Goal: Task Accomplishment & Management: Complete application form

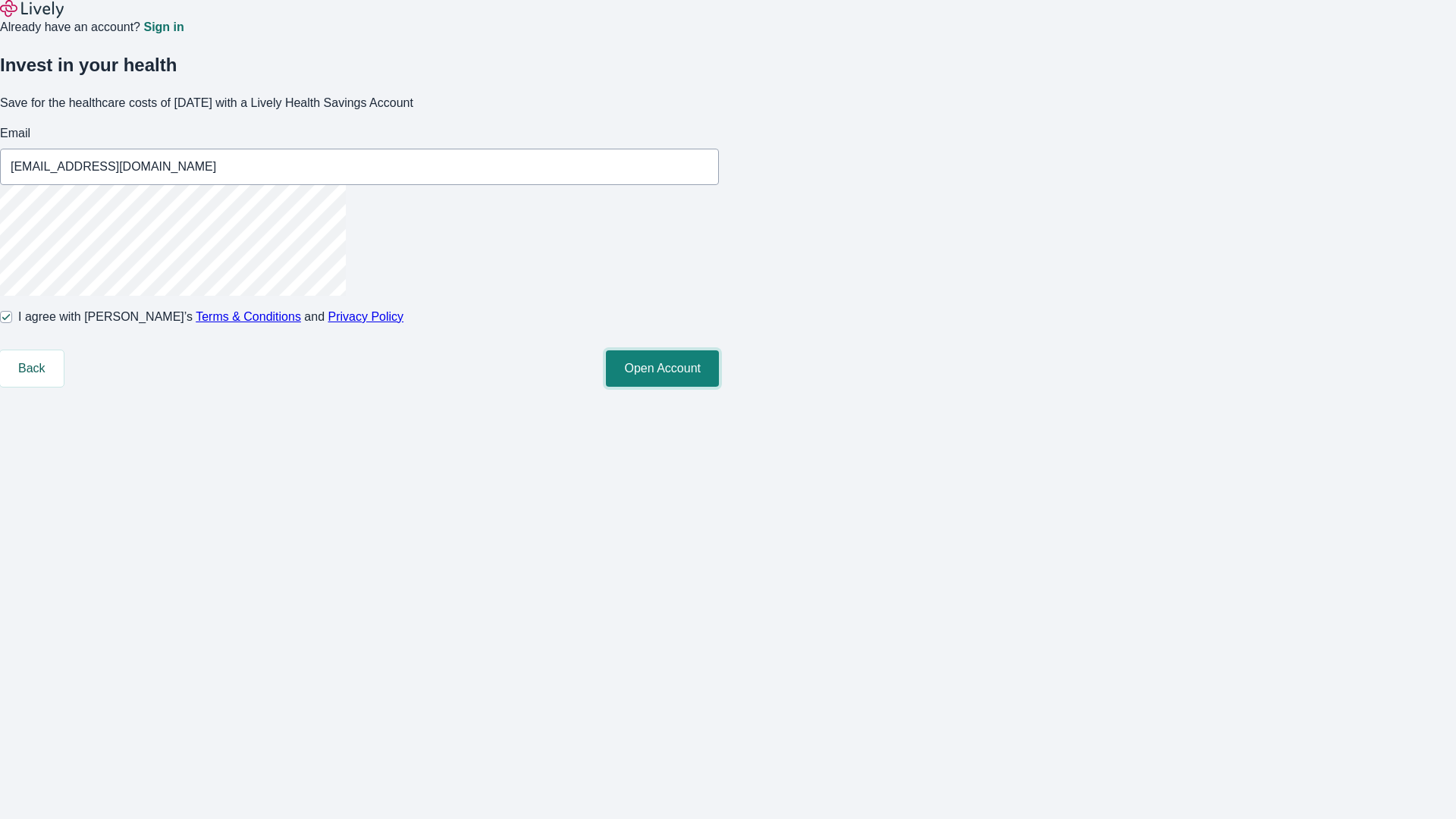
click at [719, 387] on button "Open Account" at bounding box center [662, 369] width 113 height 36
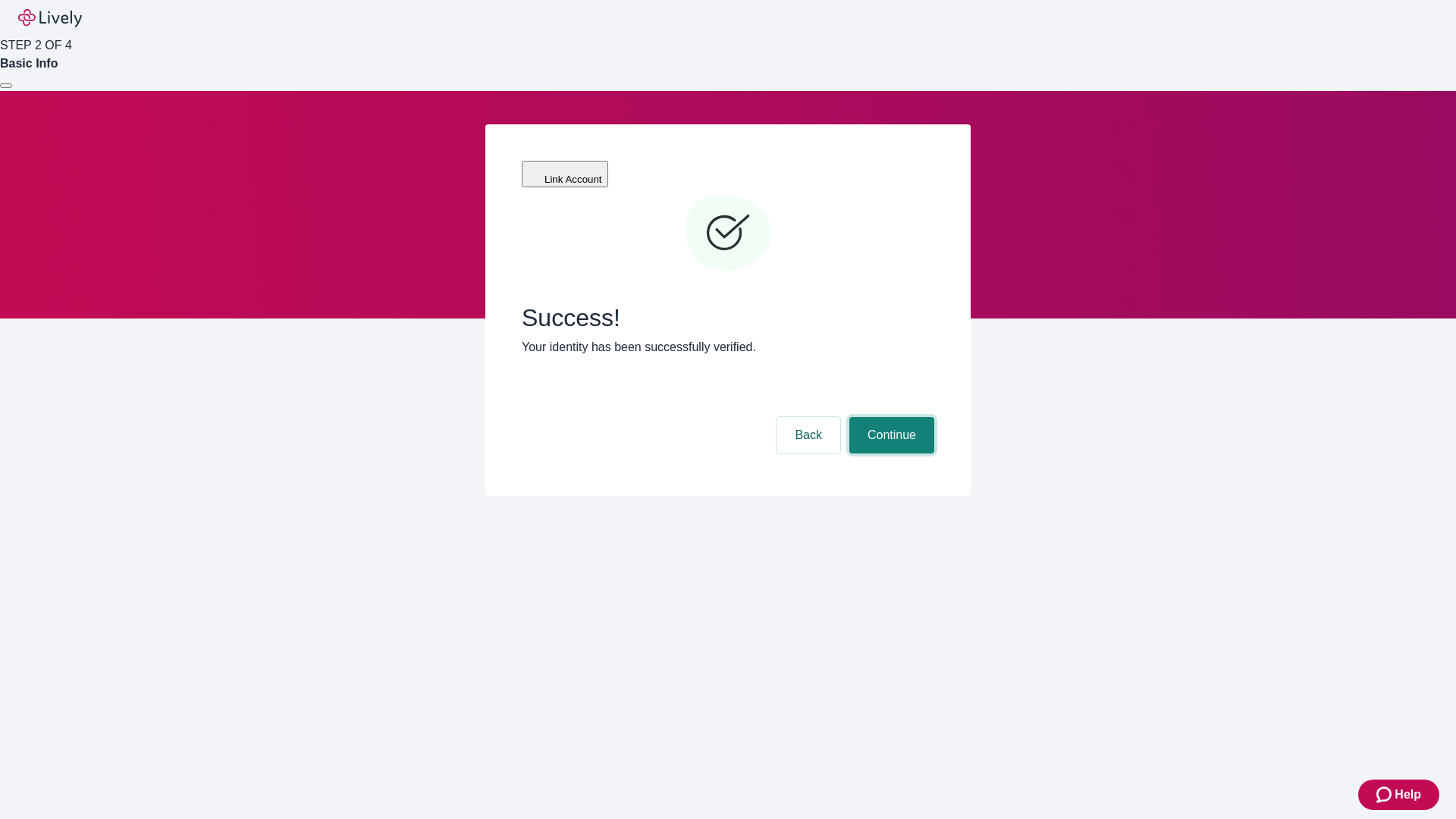
click at [890, 417] on button "Continue" at bounding box center [892, 435] width 85 height 36
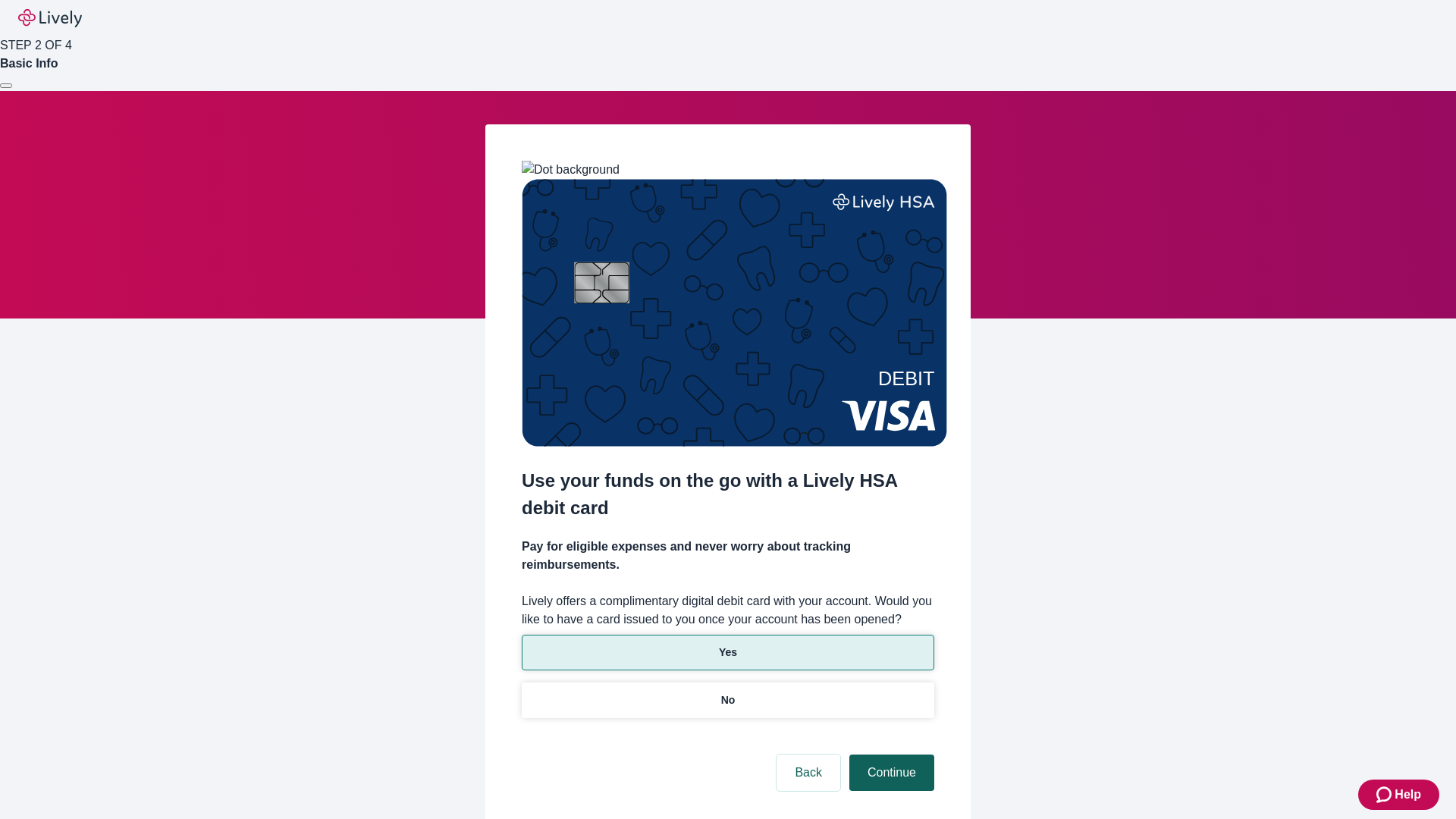
click at [728, 645] on p "Yes" at bounding box center [728, 652] width 18 height 16
click at [890, 755] on button "Continue" at bounding box center [892, 773] width 85 height 36
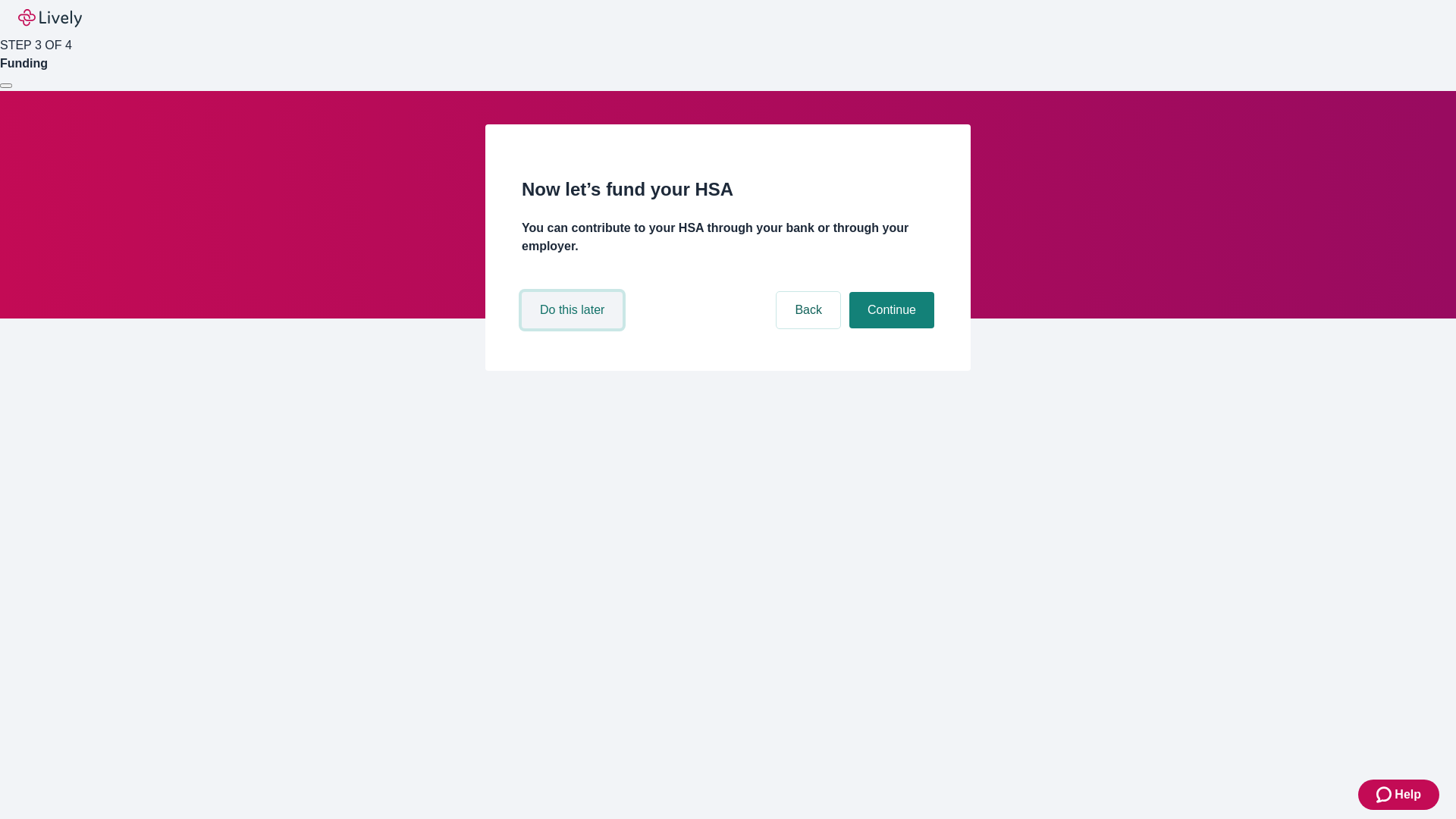
click at [574, 328] on button "Do this later" at bounding box center [573, 310] width 101 height 36
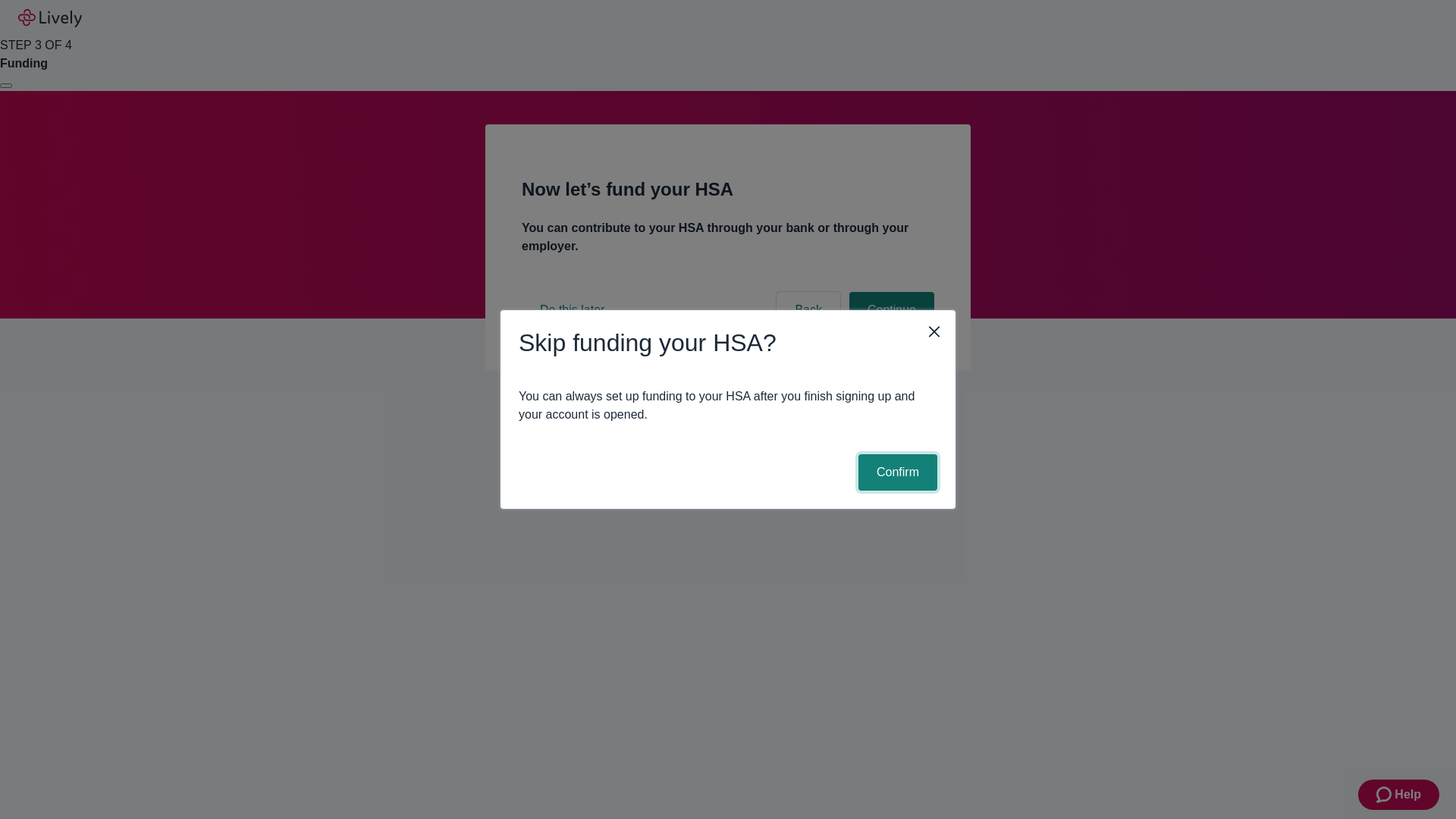
click at [896, 472] on button "Confirm" at bounding box center [897, 472] width 79 height 36
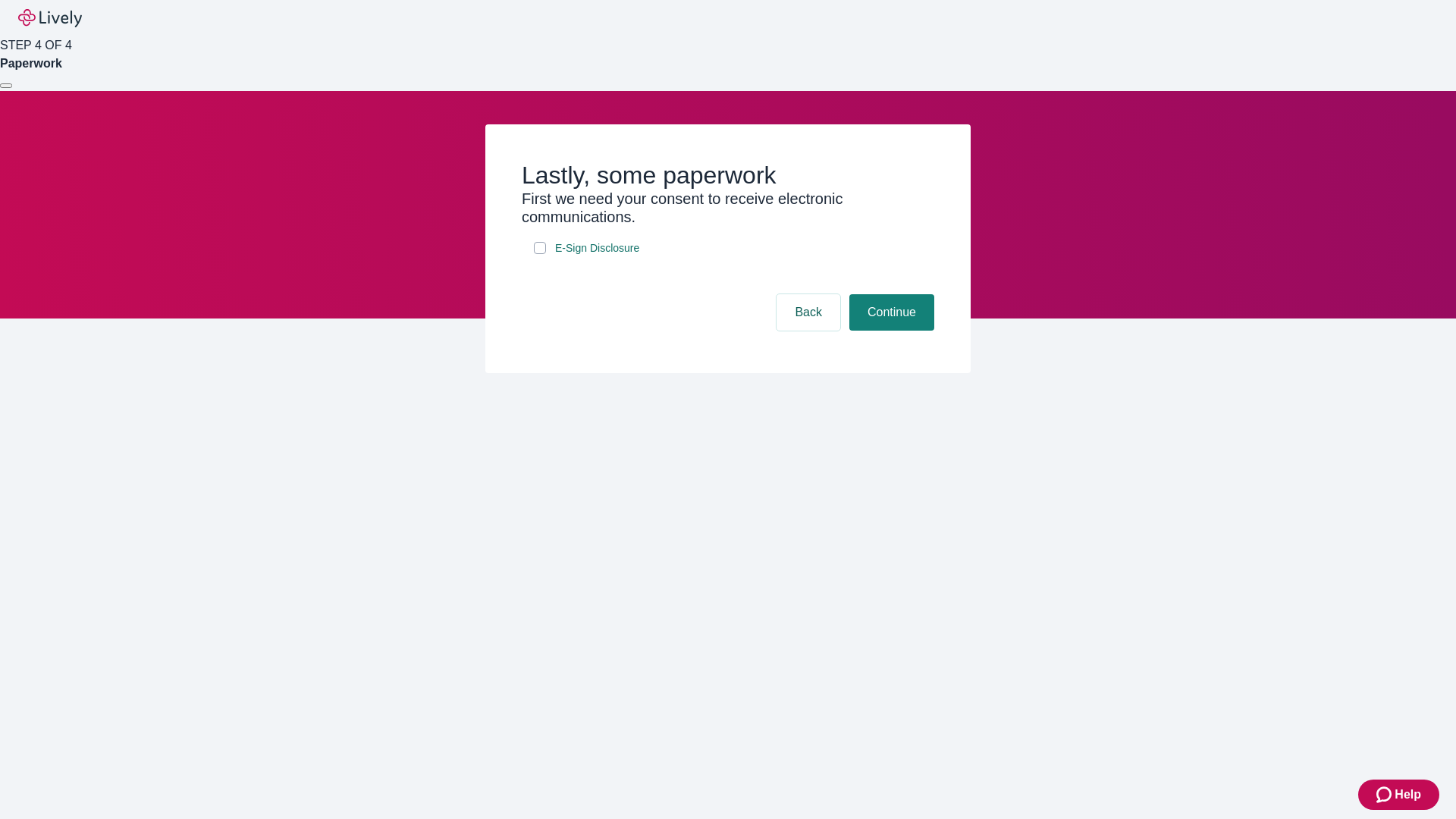
click at [540, 254] on input "E-Sign Disclosure" at bounding box center [539, 248] width 12 height 12
checkbox input "true"
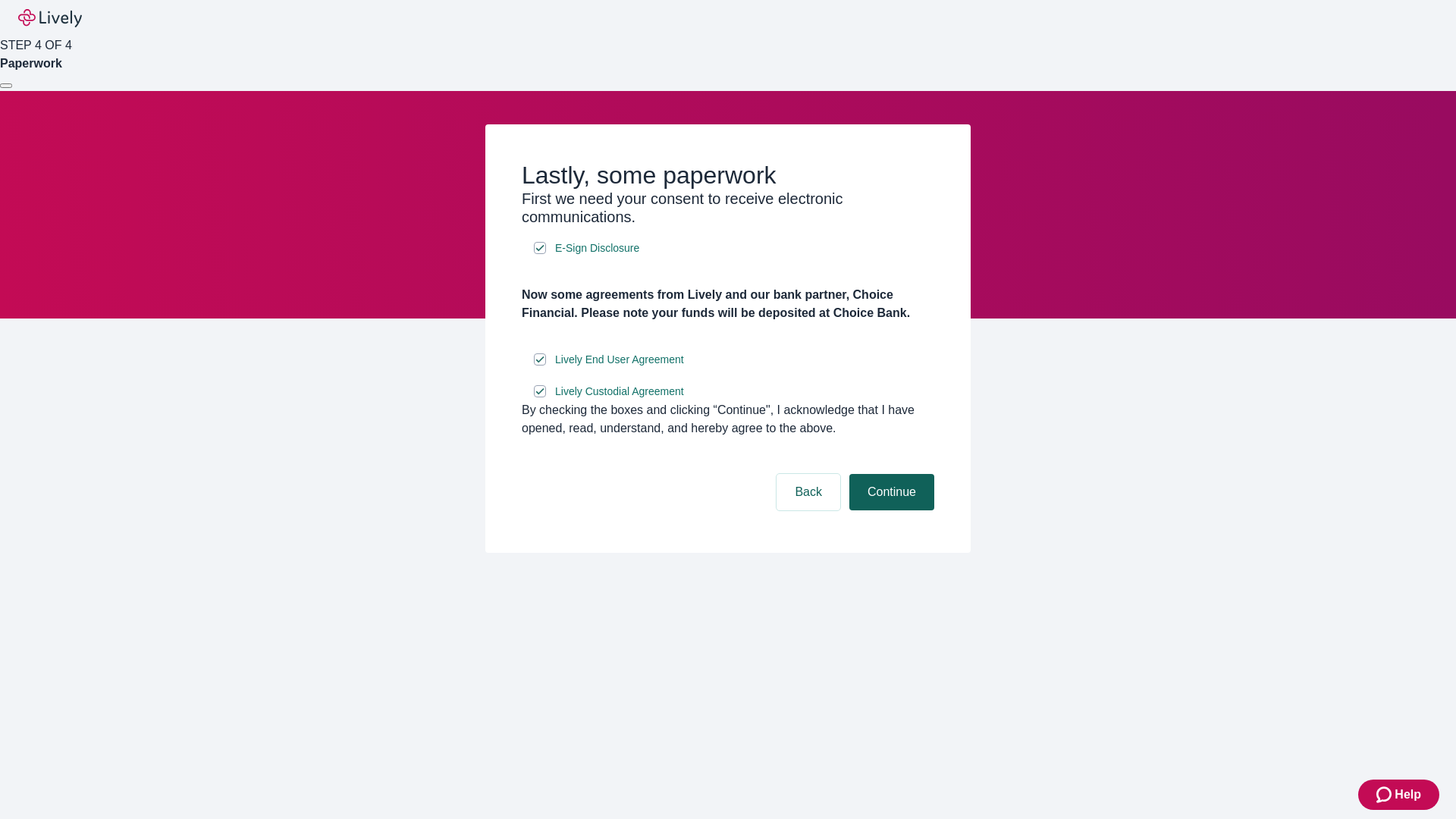
click at [890, 511] on button "Continue" at bounding box center [892, 492] width 85 height 36
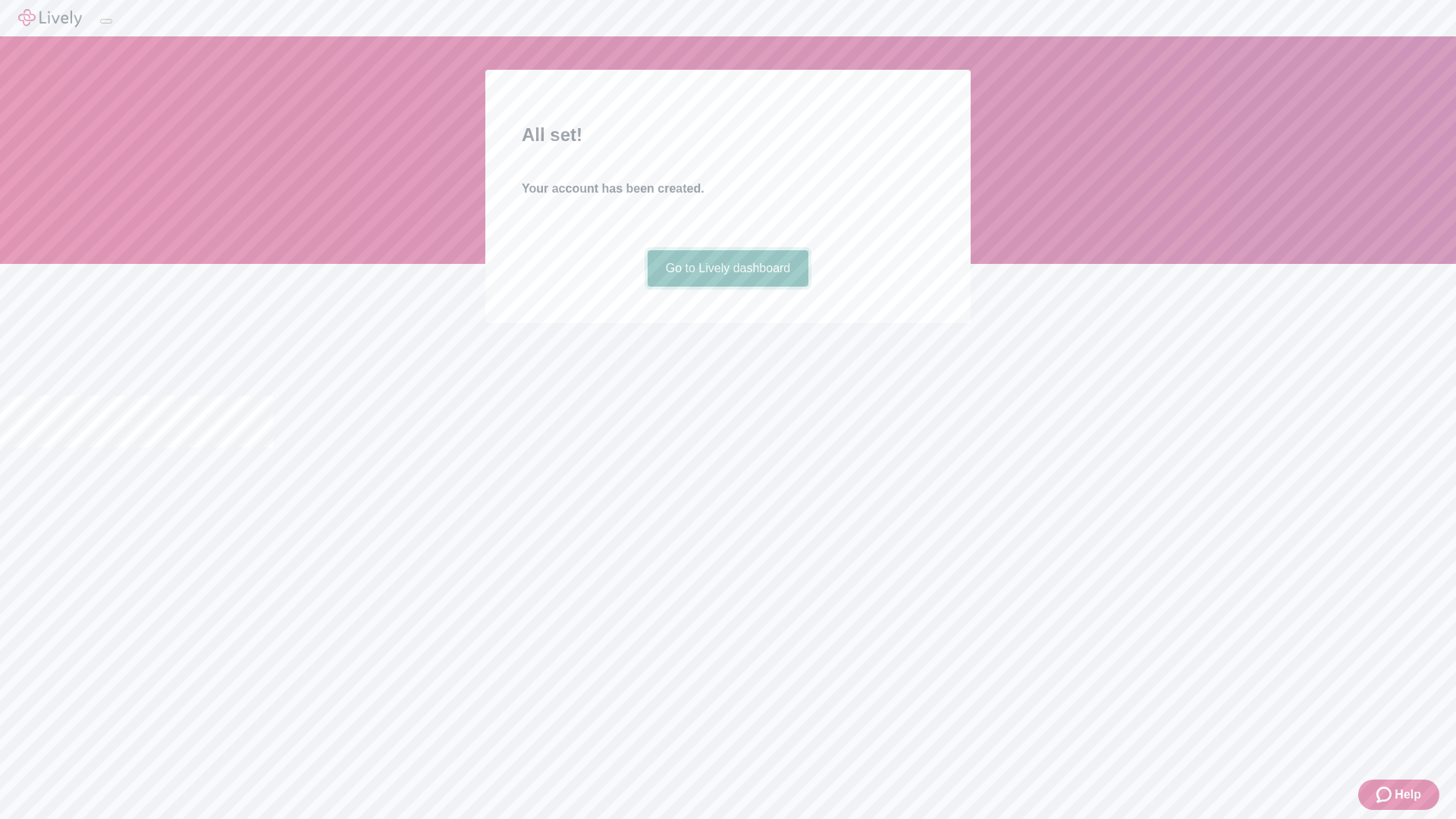
click at [728, 287] on link "Go to Lively dashboard" at bounding box center [728, 269] width 162 height 36
